Goal: Task Accomplishment & Management: Manage account settings

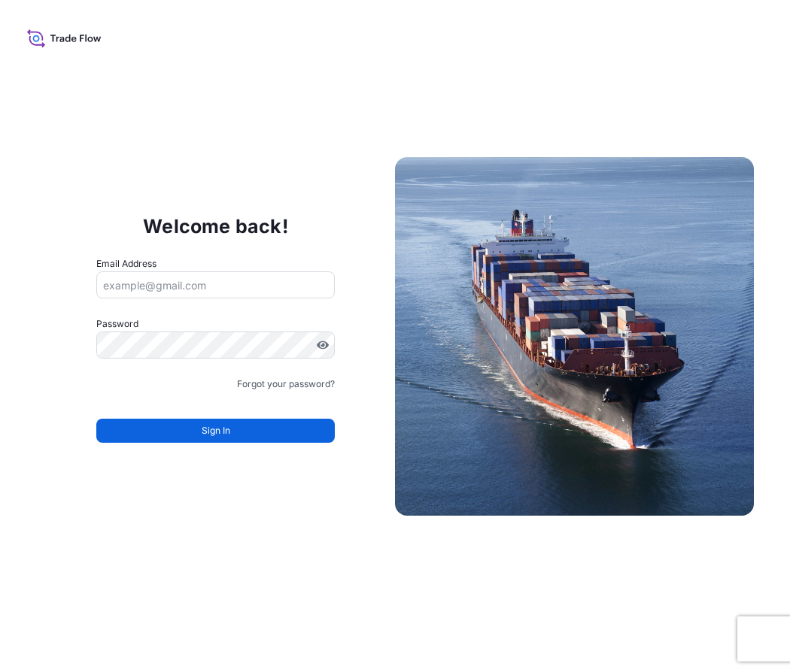
click at [159, 281] on input "Email Address" at bounding box center [215, 284] width 238 height 27
type input "[PERSON_NAME][EMAIL_ADDRESS][PERSON_NAME][DOMAIN_NAME]"
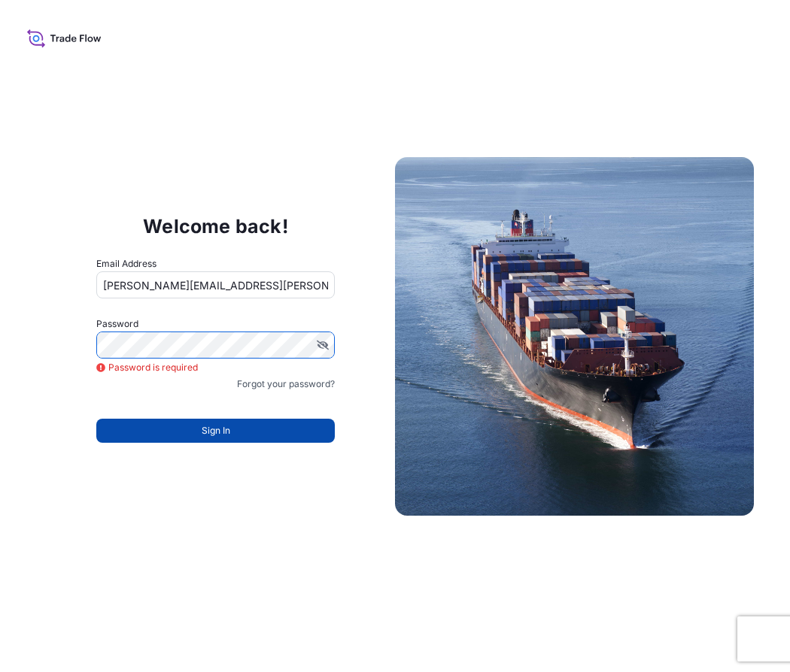
click at [165, 429] on button "Sign In" at bounding box center [215, 431] width 238 height 24
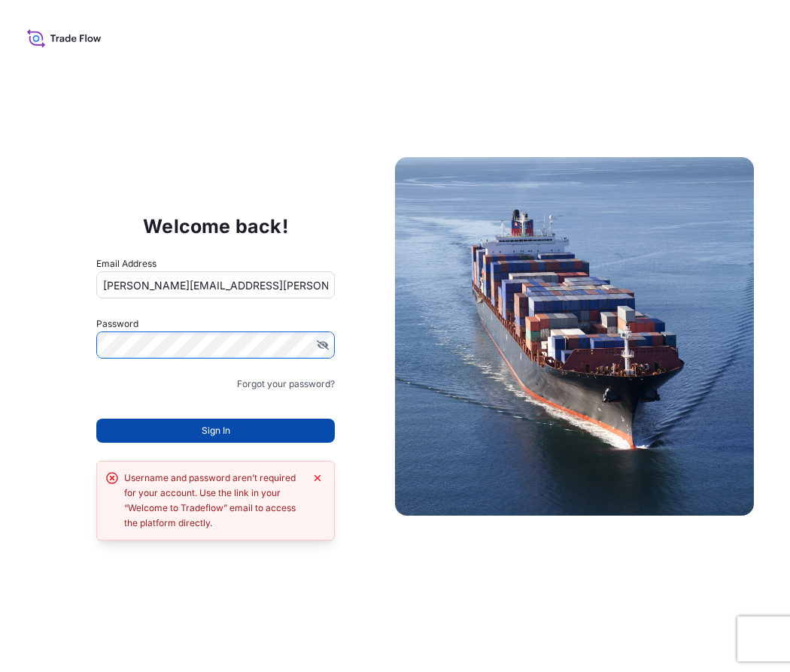
click at [186, 430] on button "Sign In" at bounding box center [215, 431] width 238 height 24
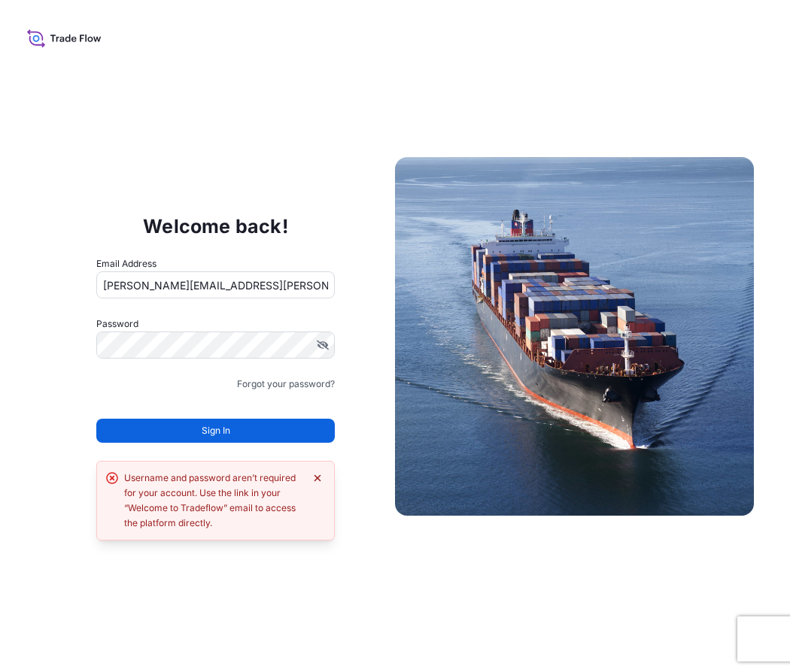
click at [314, 475] on icon "Dismiss error" at bounding box center [317, 478] width 12 height 12
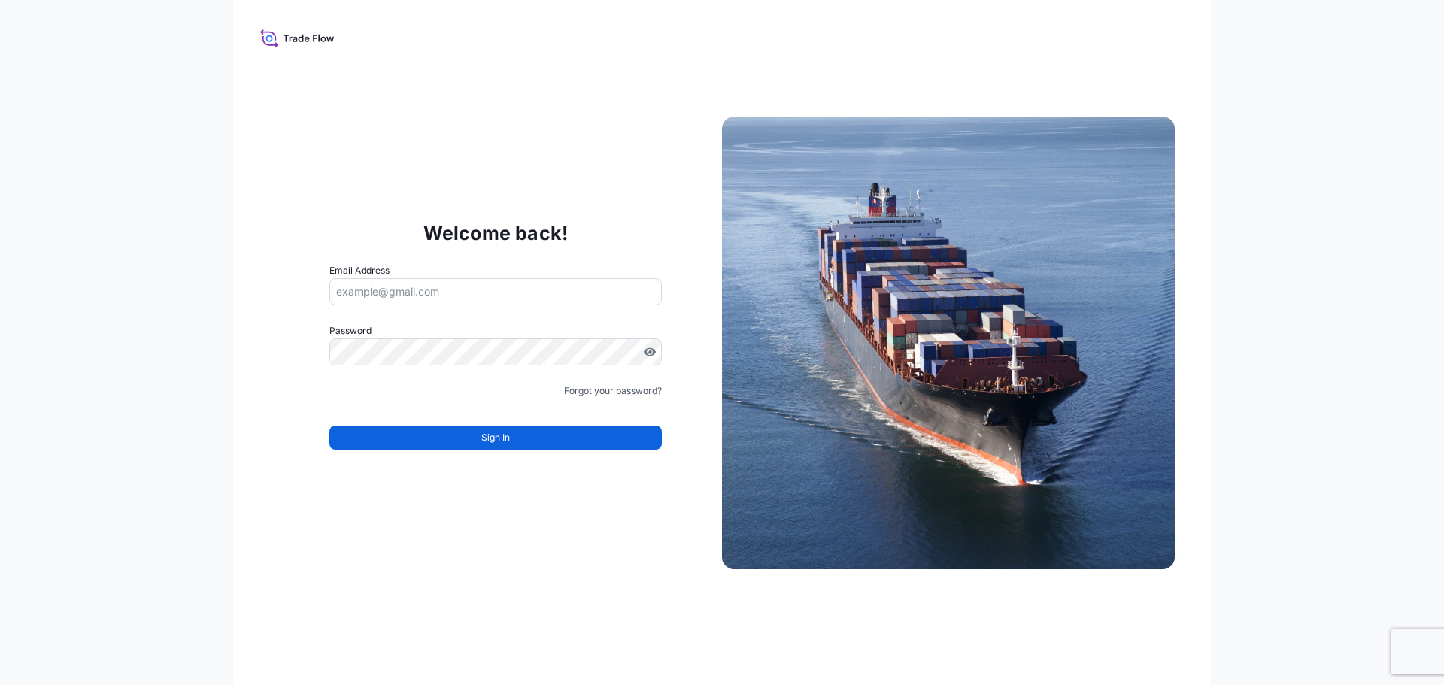
click at [456, 292] on input "Email Address" at bounding box center [495, 291] width 332 height 27
type input "[EMAIL_ADDRESS][PERSON_NAME][DOMAIN_NAME]"
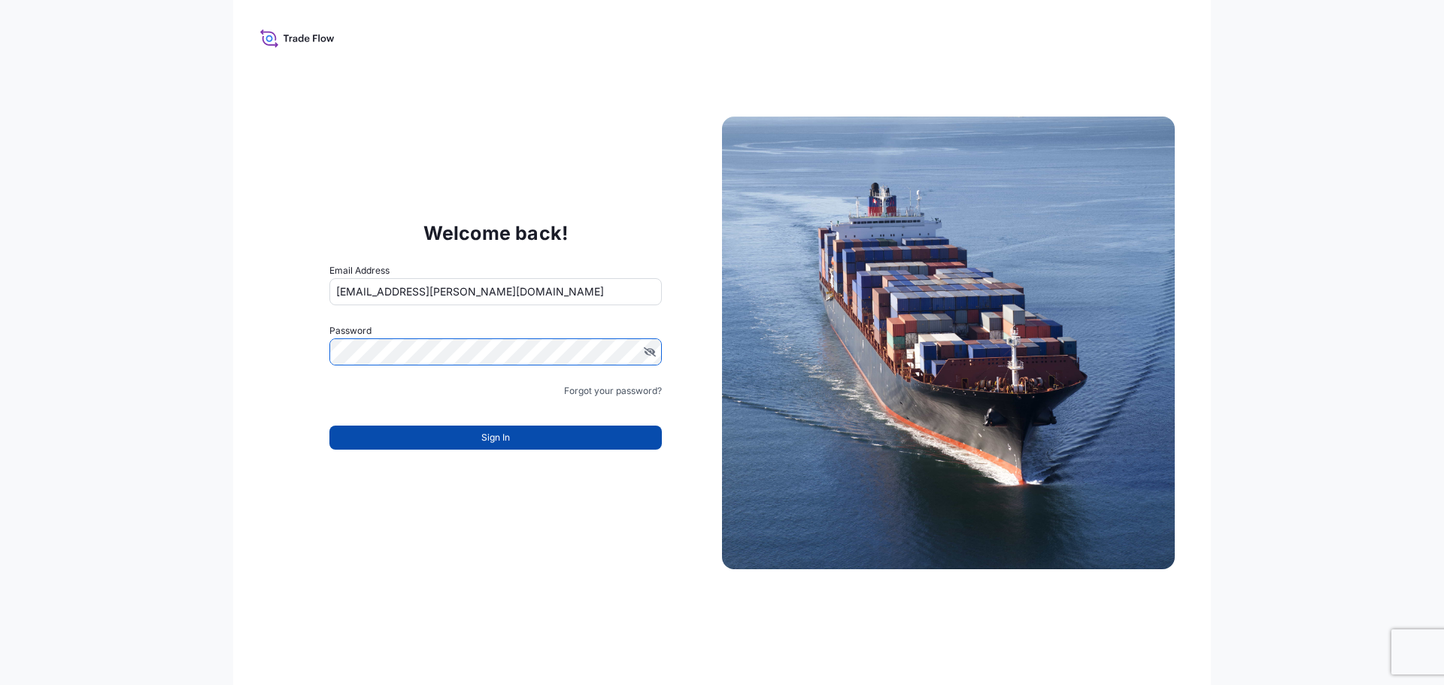
click at [475, 441] on button "Sign In" at bounding box center [495, 438] width 332 height 24
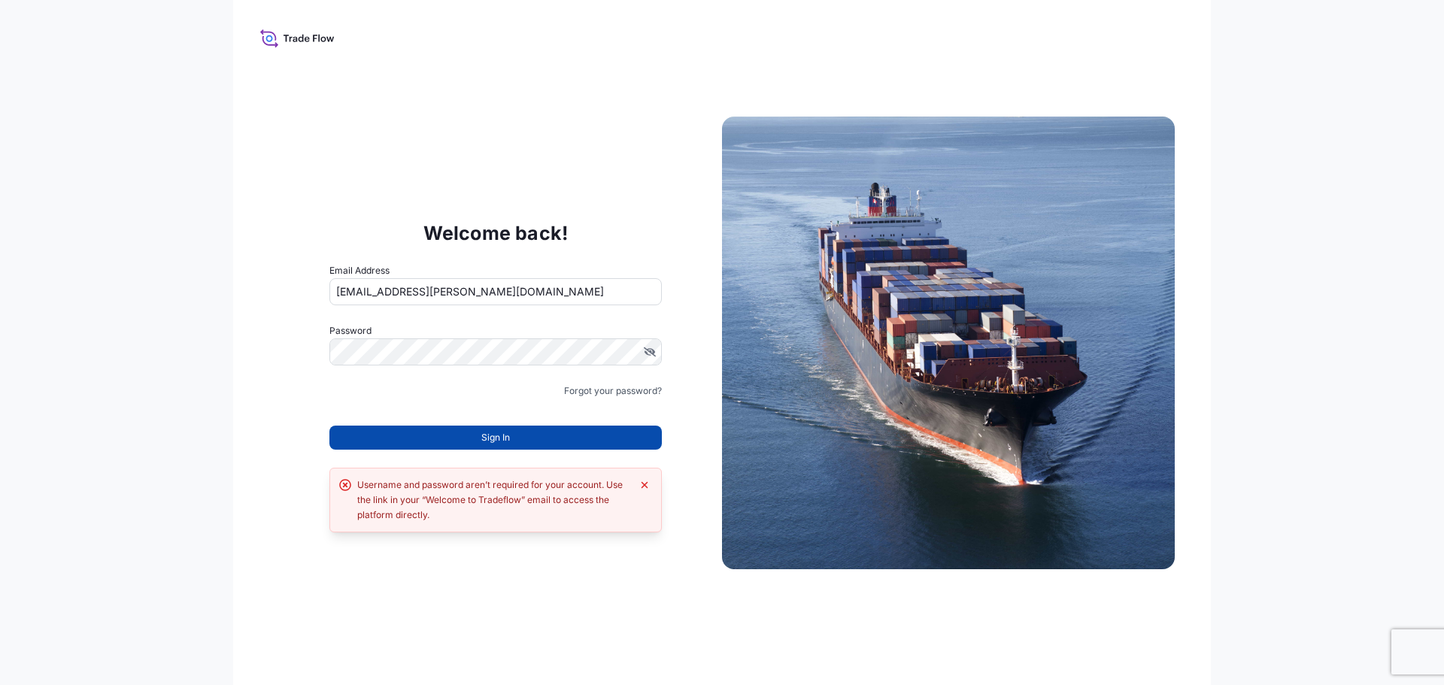
click at [417, 436] on button "Sign In" at bounding box center [495, 438] width 332 height 24
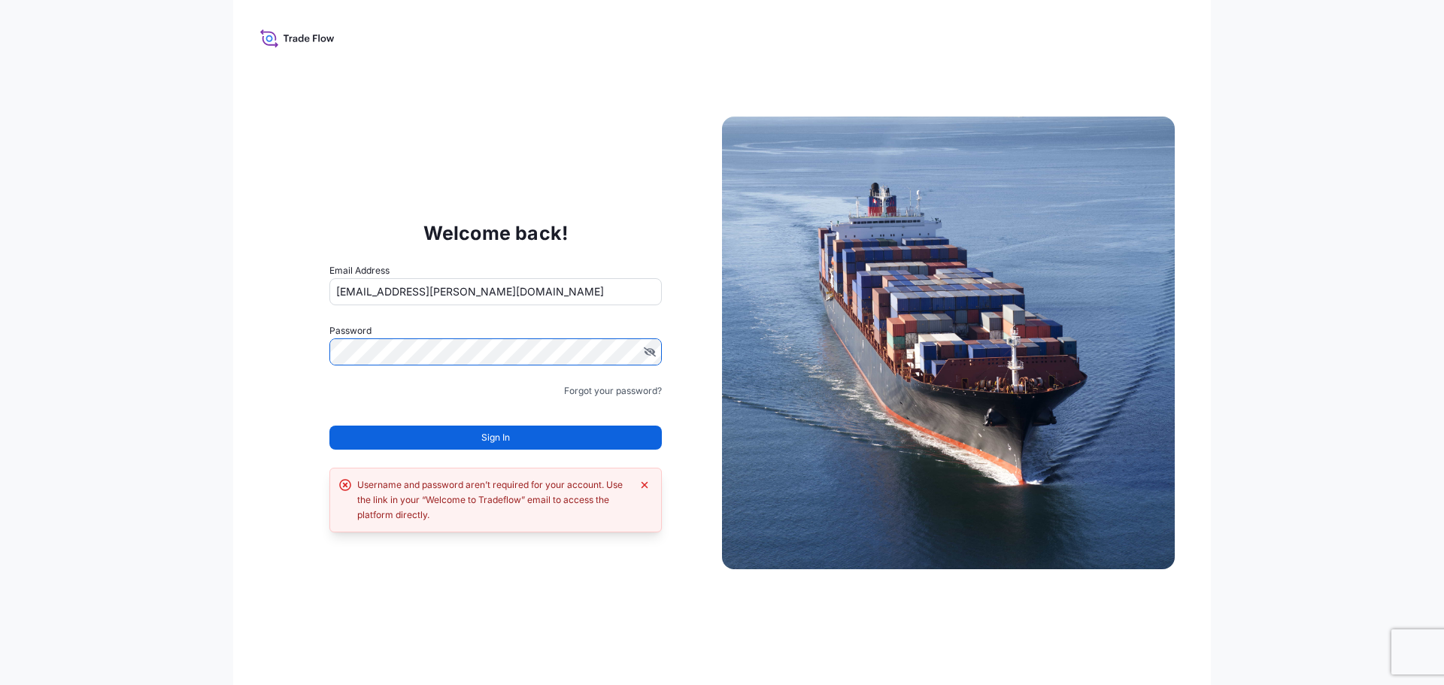
click at [535, 288] on input "[EMAIL_ADDRESS][PERSON_NAME][DOMAIN_NAME]" at bounding box center [495, 291] width 332 height 27
click at [252, 358] on div "Welcome back! Email Address [EMAIL_ADDRESS][PERSON_NAME][DOMAIN_NAME] Password …" at bounding box center [722, 342] width 978 height 685
click at [475, 579] on div "Welcome back! Email Address [EMAIL_ADDRESS][PERSON_NAME][DOMAIN_NAME] Password …" at bounding box center [722, 342] width 978 height 685
click at [293, 32] on icon at bounding box center [297, 38] width 74 height 22
click at [647, 482] on icon "Dismiss error" at bounding box center [645, 484] width 7 height 7
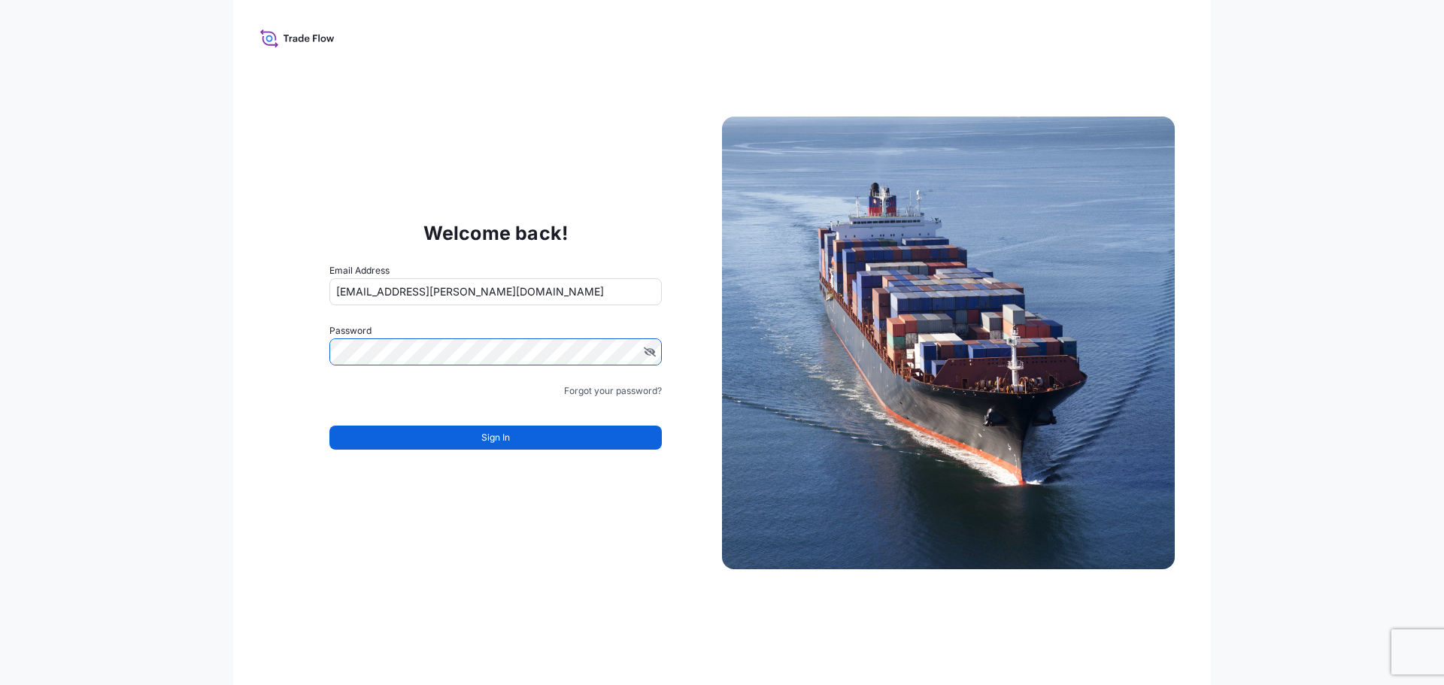
click at [208, 346] on div "Welcome back! Email Address [EMAIL_ADDRESS][PERSON_NAME][DOMAIN_NAME] Password …" at bounding box center [722, 342] width 1444 height 685
click at [396, 437] on button "Sign In" at bounding box center [495, 438] width 332 height 24
